Goal: Transaction & Acquisition: Register for event/course

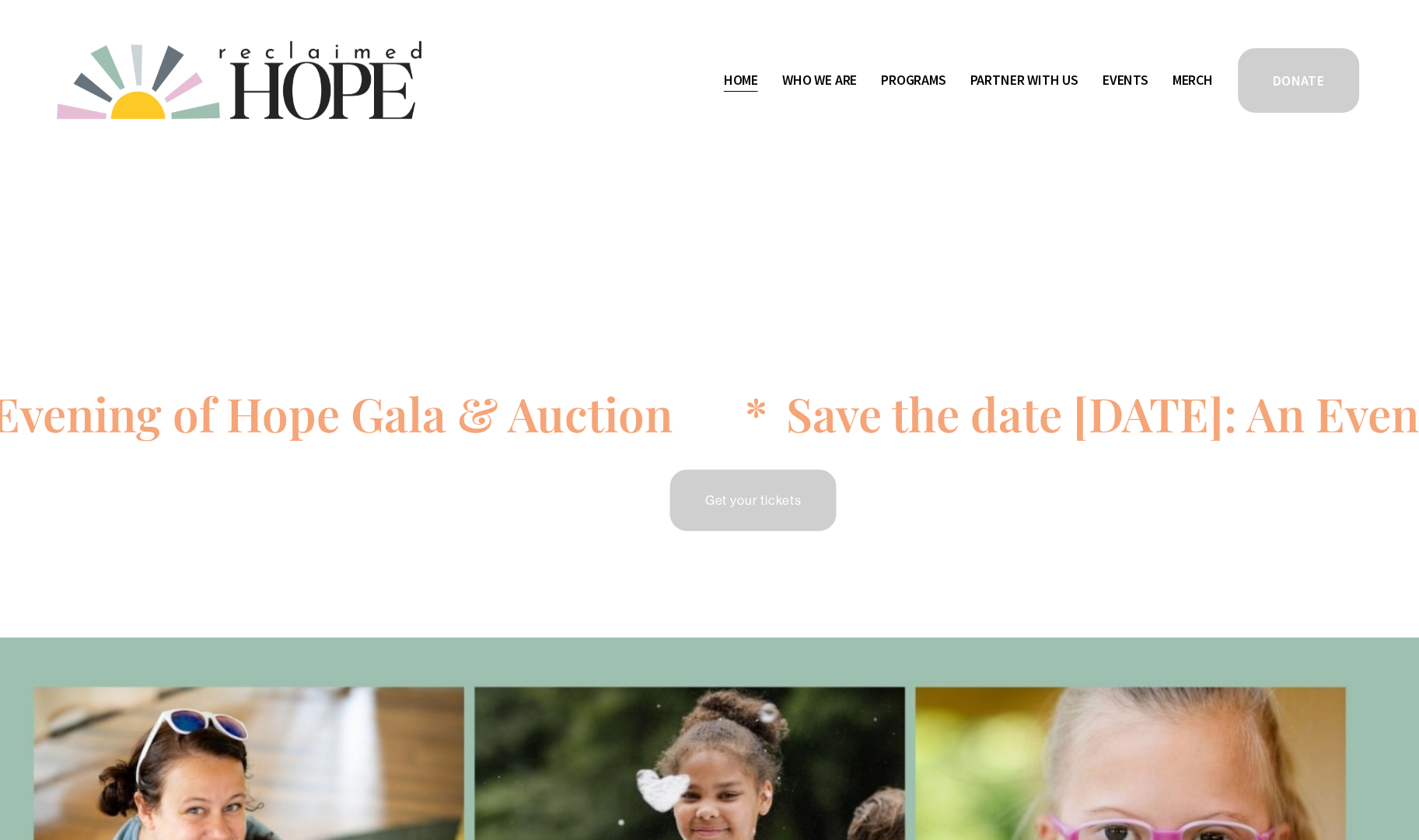
click at [722, 421] on icon at bounding box center [855, 421] width 2566 height 0
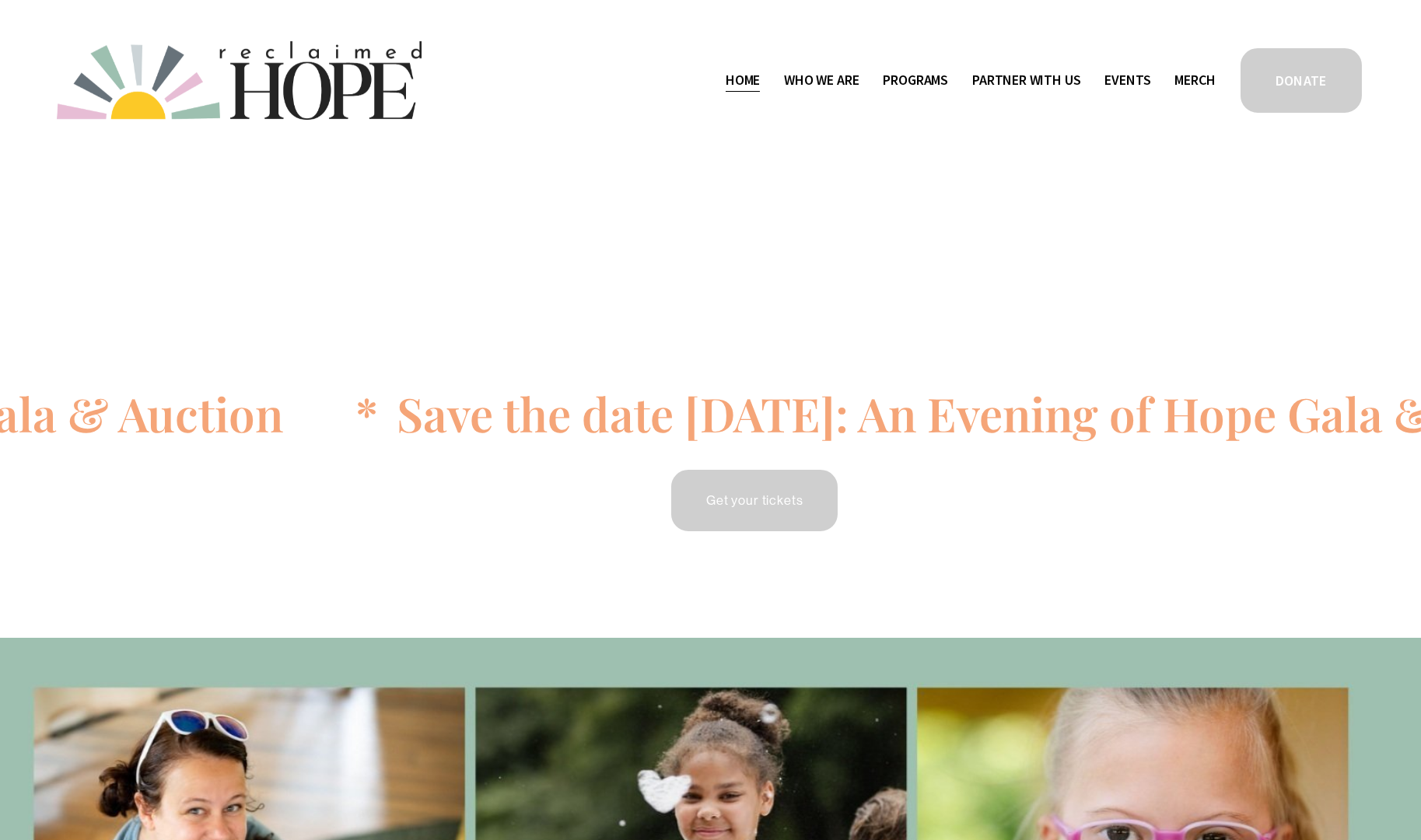
click at [1045, 0] on div "Skip to Content Home Who We Are" at bounding box center [710, 80] width 1421 height 161
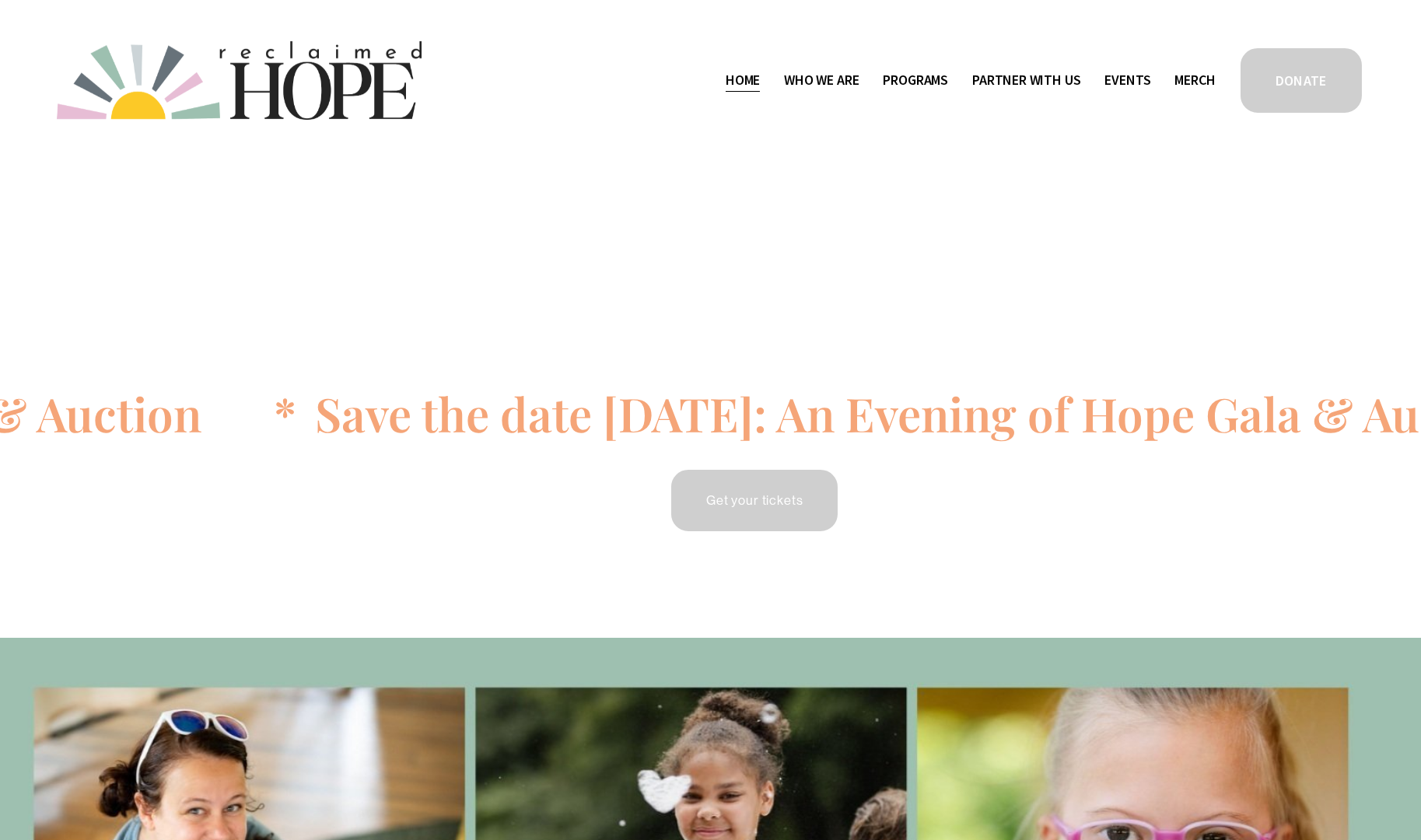
click at [758, 493] on link "Get your tickets" at bounding box center [754, 499] width 171 height 66
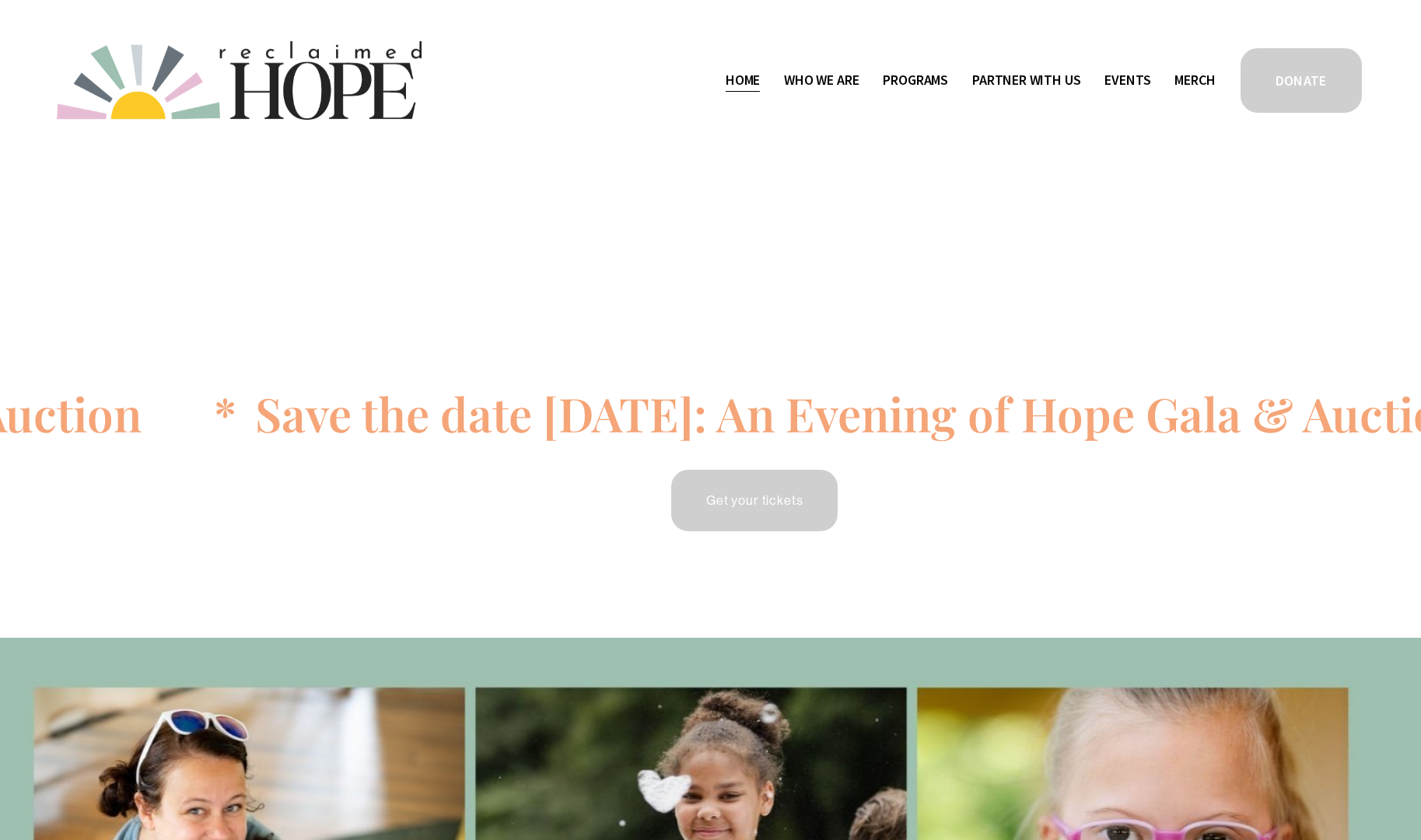
click at [866, 421] on icon at bounding box center [855, 421] width 2566 height 0
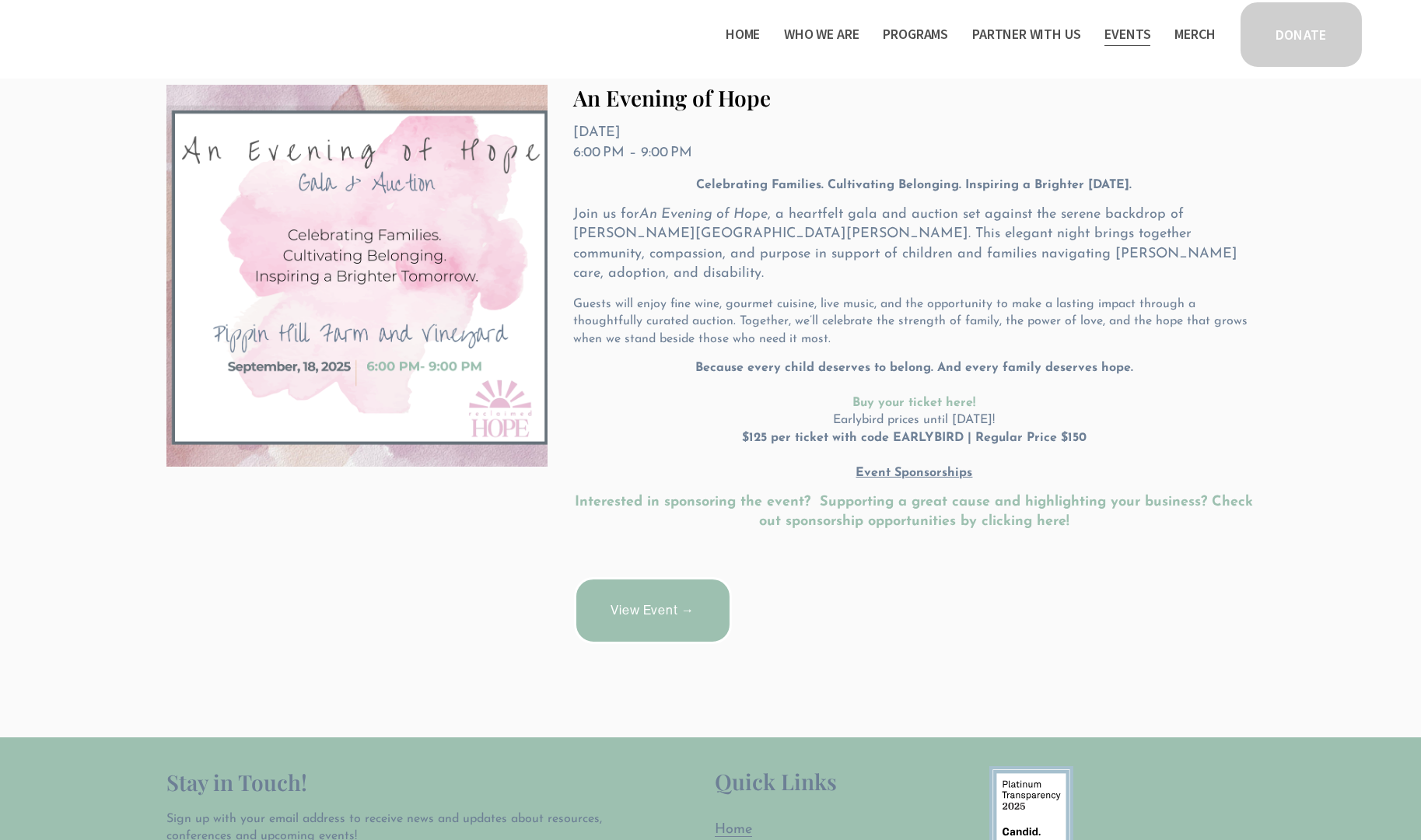
scroll to position [334, 0]
click at [907, 465] on u "Event Sponsorships" at bounding box center [915, 471] width 117 height 12
click at [891, 465] on u "Event Sponsorships" at bounding box center [915, 471] width 117 height 12
click at [899, 465] on u "Event Sponsorships" at bounding box center [915, 471] width 117 height 12
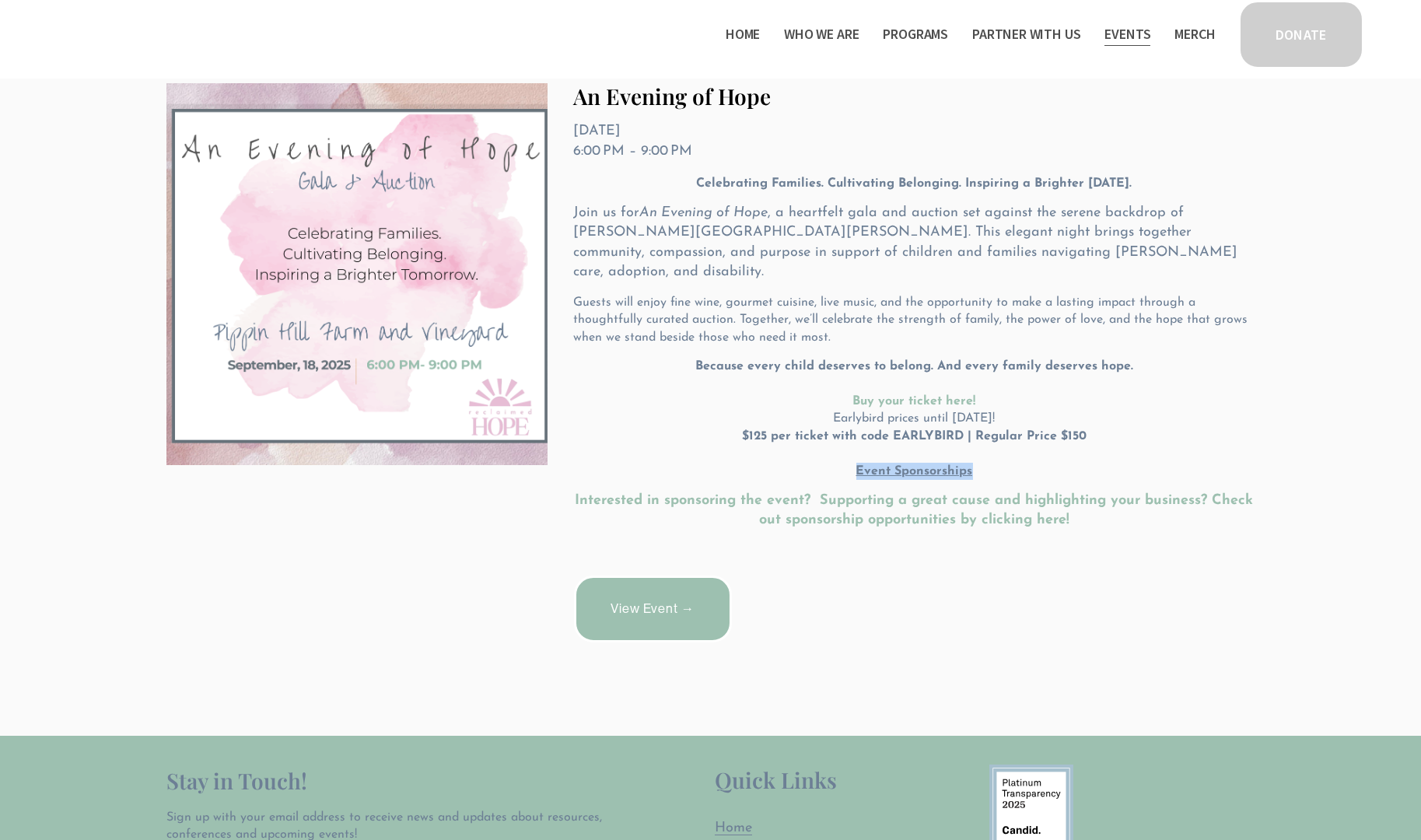
click at [899, 465] on u "Event Sponsorships" at bounding box center [915, 471] width 117 height 12
click at [912, 517] on div "Celebrating Families. Cultivating Belonging. Inspiring a Brighter Tomorrow. Joi…" at bounding box center [915, 368] width 681 height 387
click at [900, 465] on u "Event Sponsorships" at bounding box center [915, 471] width 117 height 12
click at [900, 494] on strong "Interested in sponsoring the event? Supporting a great cause and highlighting y…" at bounding box center [917, 510] width 683 height 33
